Goal: Understand process/instructions

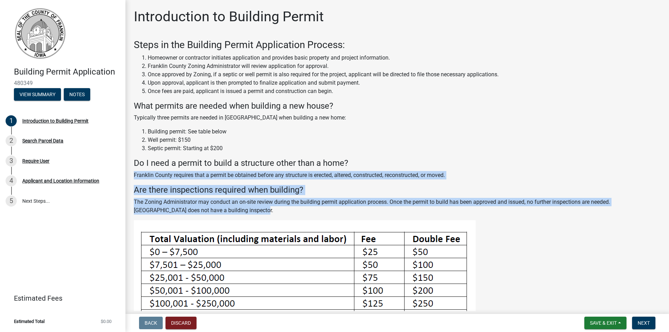
drag, startPoint x: 293, startPoint y: 214, endPoint x: 391, endPoint y: 153, distance: 115.8
click at [391, 153] on div "Steps in the Building Permit Application Process: Homeowner or contractor initi…" at bounding box center [397, 127] width 527 height 176
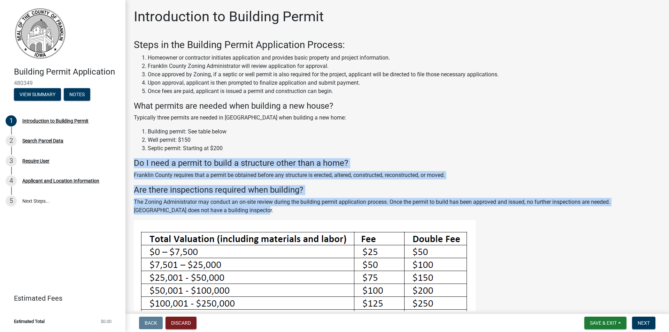
drag, startPoint x: 365, startPoint y: 158, endPoint x: 360, endPoint y: 208, distance: 50.4
click at [360, 208] on div "Steps in the Building Permit Application Process: Homeowner or contractor initi…" at bounding box center [397, 127] width 527 height 176
click at [360, 208] on p "The Zoning Administrator may conduct an on-site review during the building perm…" at bounding box center [397, 206] width 527 height 17
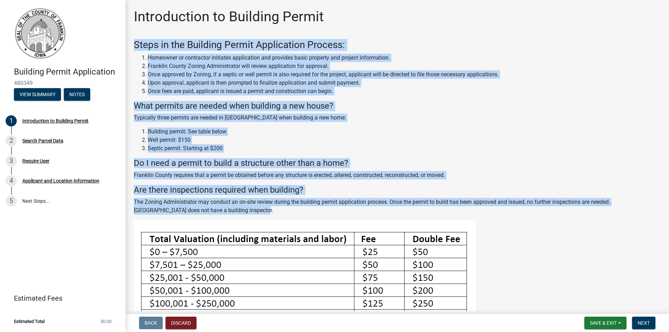
drag, startPoint x: 384, startPoint y: 213, endPoint x: 375, endPoint y: 29, distance: 184.3
click at [375, 29] on div "Introduction to Building Permit Steps in the Building Permit Application Proces…" at bounding box center [397, 222] width 537 height 429
click at [375, 29] on div "Introduction to Building Permit" at bounding box center [397, 19] width 527 height 22
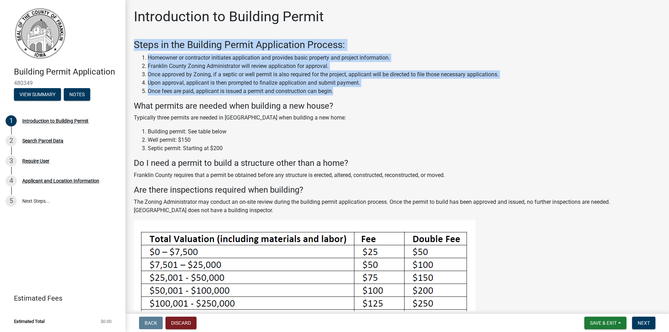
drag, startPoint x: 357, startPoint y: 25, endPoint x: 364, endPoint y: 93, distance: 68.3
click at [364, 93] on div "Introduction to Building Permit Steps in the Building Permit Application Proces…" at bounding box center [397, 222] width 537 height 429
click at [364, 93] on li "Once fees are paid, applicant is issued a permit and construction can begin." at bounding box center [404, 91] width 513 height 8
click at [269, 91] on li "Once fees are paid, applicant is issued a permit and construction can begin." at bounding box center [404, 91] width 513 height 8
click at [264, 94] on li "Once fees are paid, applicant is issued a permit and construction can begin." at bounding box center [404, 91] width 513 height 8
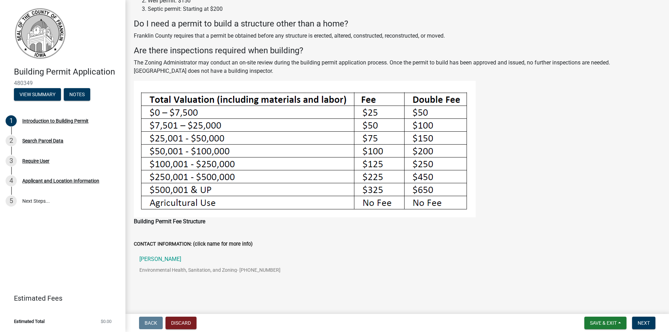
scroll to position [147, 0]
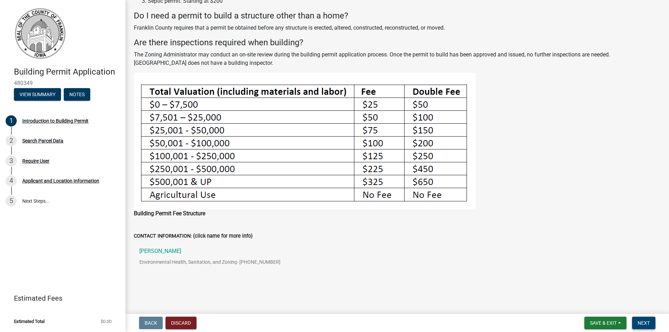
click at [650, 324] on span "Next" at bounding box center [644, 323] width 12 height 6
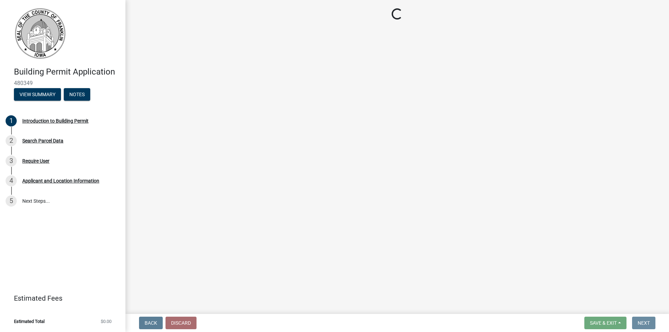
scroll to position [0, 0]
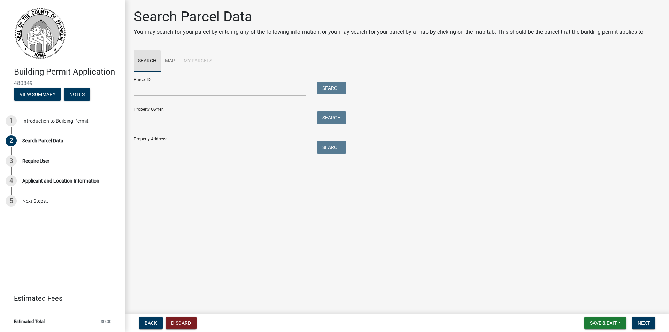
click at [144, 61] on link "Search" at bounding box center [147, 61] width 27 height 22
click at [176, 61] on link "Map" at bounding box center [170, 61] width 19 height 22
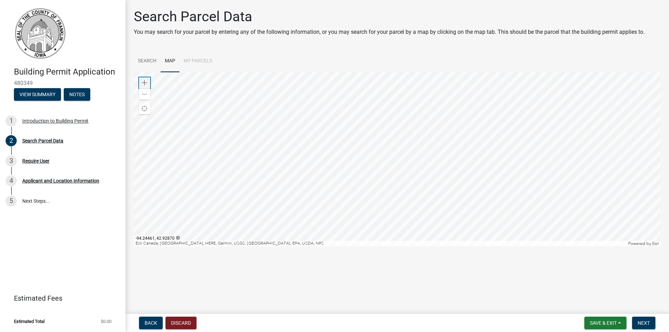
click at [143, 85] on span at bounding box center [145, 83] width 6 height 6
click at [143, 83] on span at bounding box center [145, 83] width 6 height 6
click at [390, 173] on div at bounding box center [397, 159] width 527 height 174
click at [140, 82] on div "Zoom in" at bounding box center [144, 82] width 11 height 11
click at [486, 143] on div at bounding box center [397, 159] width 527 height 174
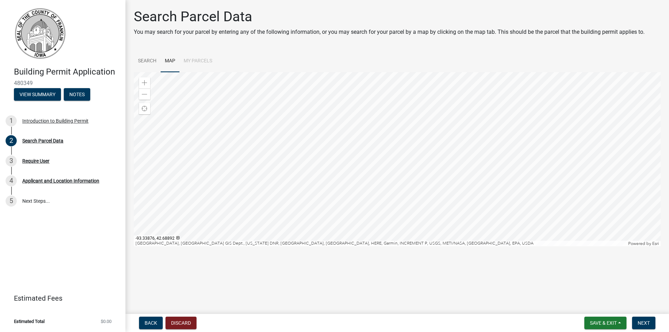
click at [432, 134] on div at bounding box center [397, 159] width 527 height 174
click at [522, 156] on div at bounding box center [397, 159] width 527 height 174
click at [447, 104] on div at bounding box center [397, 159] width 527 height 174
click at [412, 181] on div at bounding box center [397, 159] width 527 height 174
click at [432, 93] on div at bounding box center [397, 159] width 527 height 174
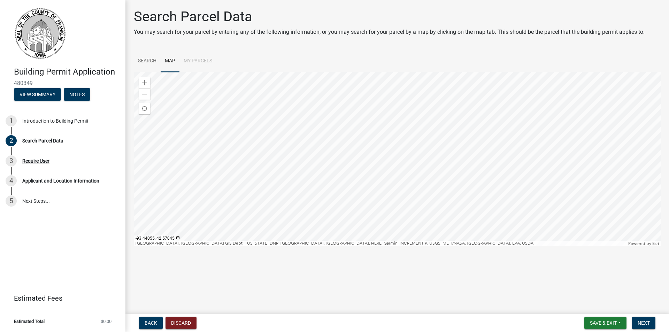
click at [443, 125] on div at bounding box center [397, 159] width 527 height 174
click at [411, 220] on div at bounding box center [397, 159] width 527 height 174
click at [433, 246] on div at bounding box center [397, 159] width 527 height 174
click at [452, 224] on div at bounding box center [397, 159] width 527 height 174
click at [430, 183] on div at bounding box center [397, 159] width 527 height 174
